Goal: Find specific page/section: Find specific page/section

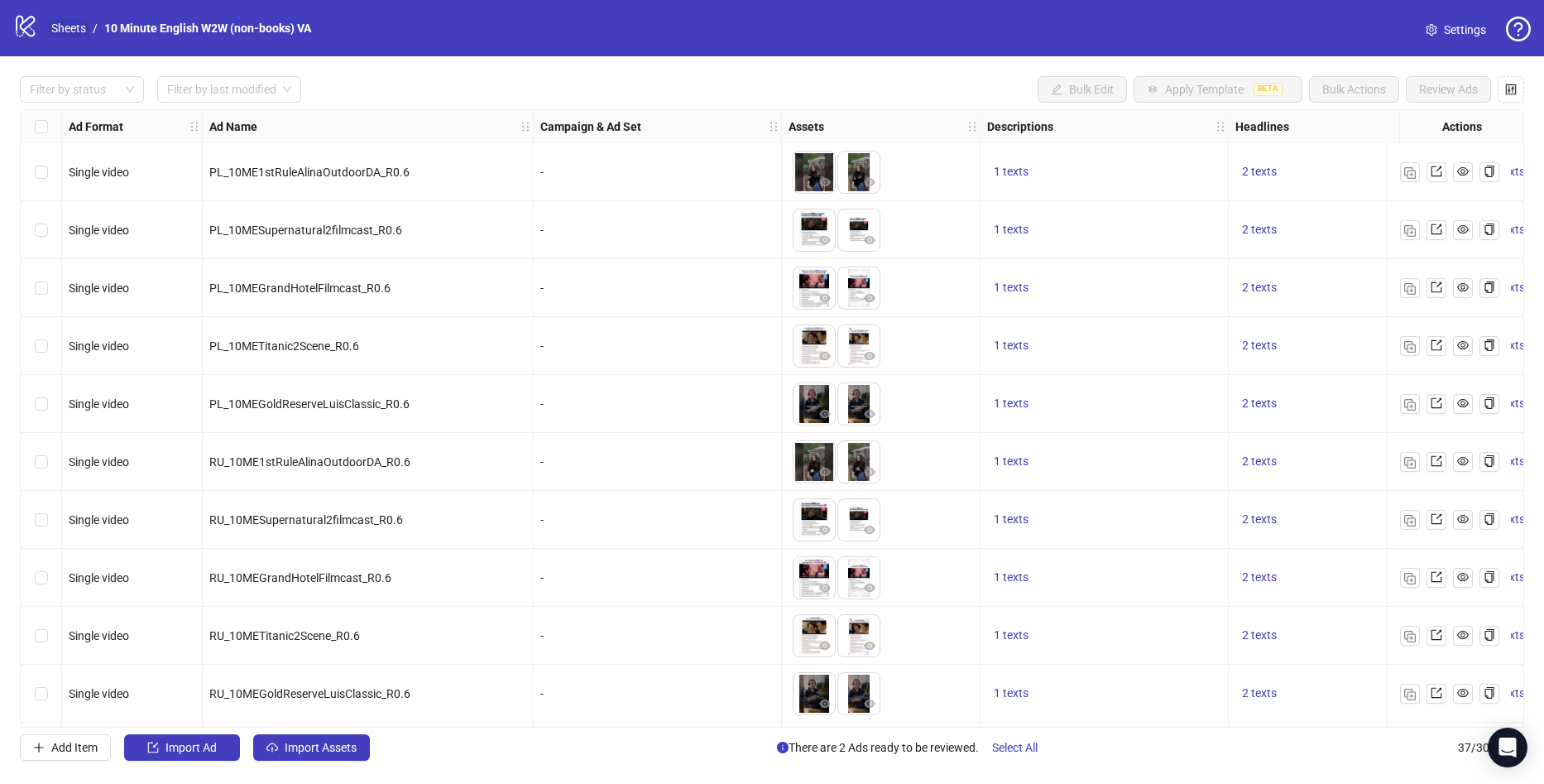
click at [51, 23] on link "Sheets" at bounding box center [68, 28] width 42 height 18
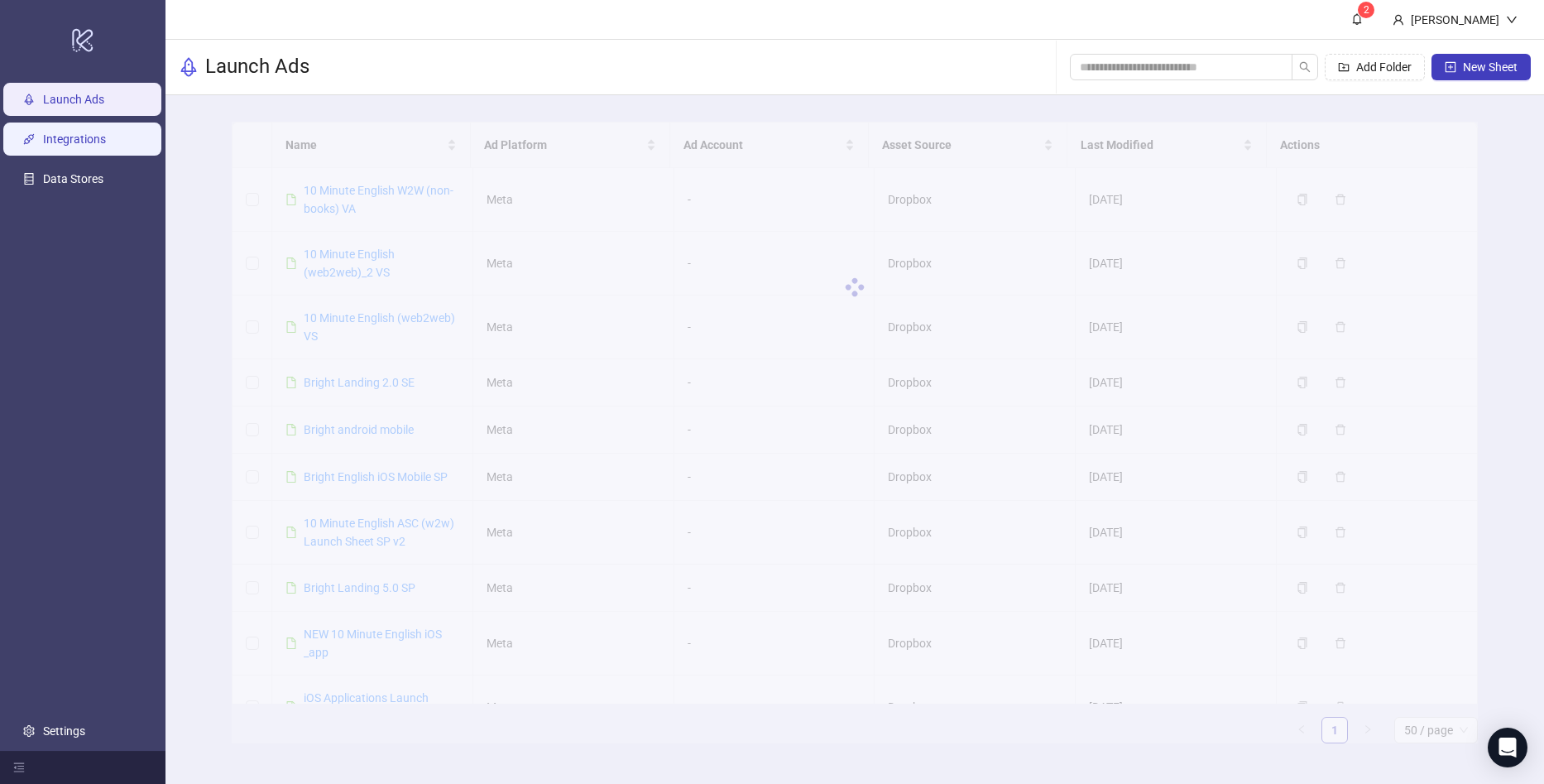
click at [62, 138] on link "Integrations" at bounding box center [74, 138] width 63 height 13
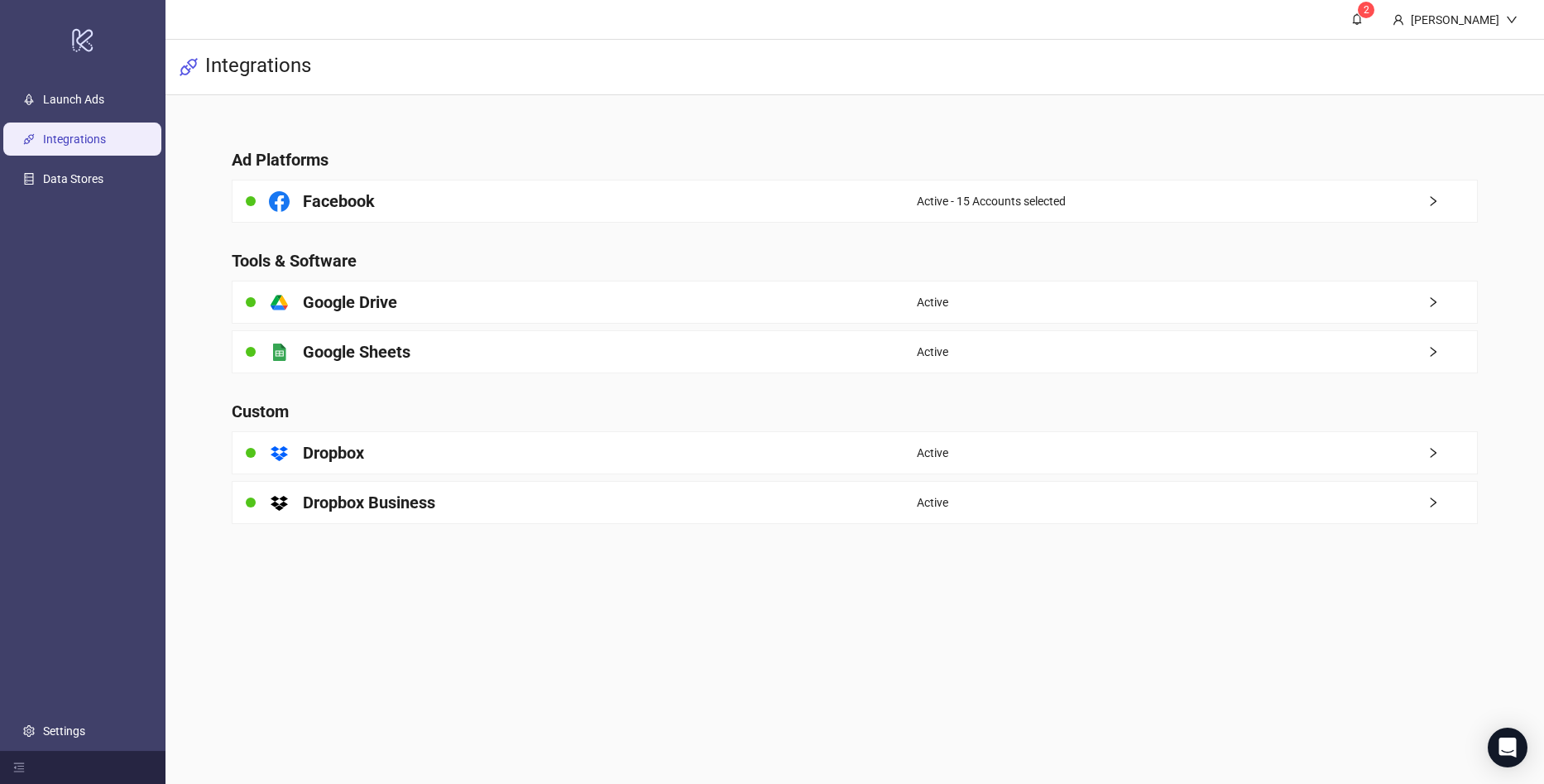
click at [78, 120] on ul "Launch Ads Integrations Data Stores Settings" at bounding box center [82, 415] width 165 height 672
click at [91, 106] on link "Launch Ads" at bounding box center [74, 99] width 61 height 13
